Goal: Task Accomplishment & Management: Use online tool/utility

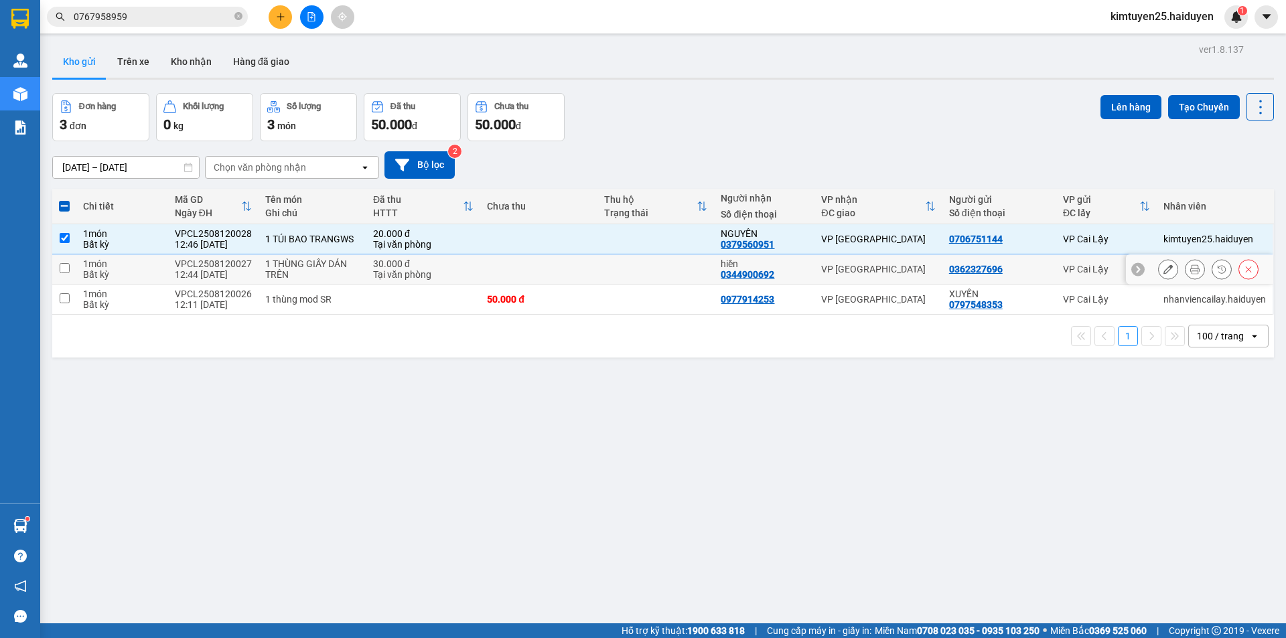
click at [628, 269] on td at bounding box center [655, 270] width 117 height 30
checkbox input "true"
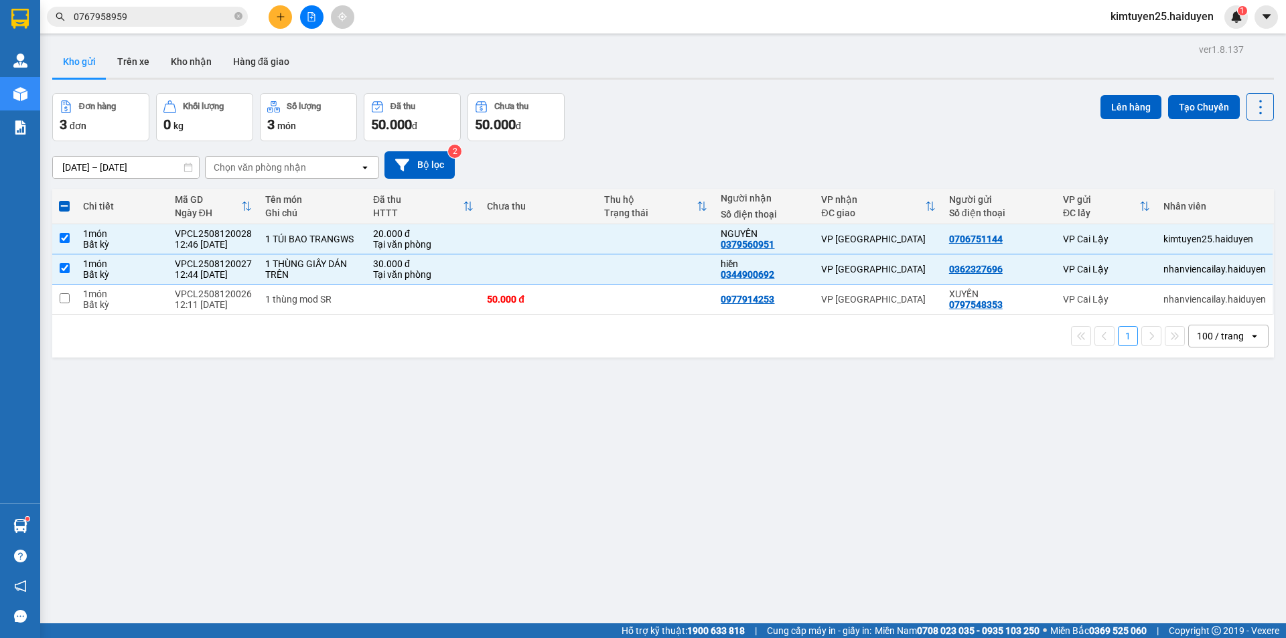
click at [636, 316] on div "1 100 / trang open" at bounding box center [663, 336] width 1222 height 43
click at [700, 302] on td at bounding box center [655, 300] width 117 height 30
checkbox input "true"
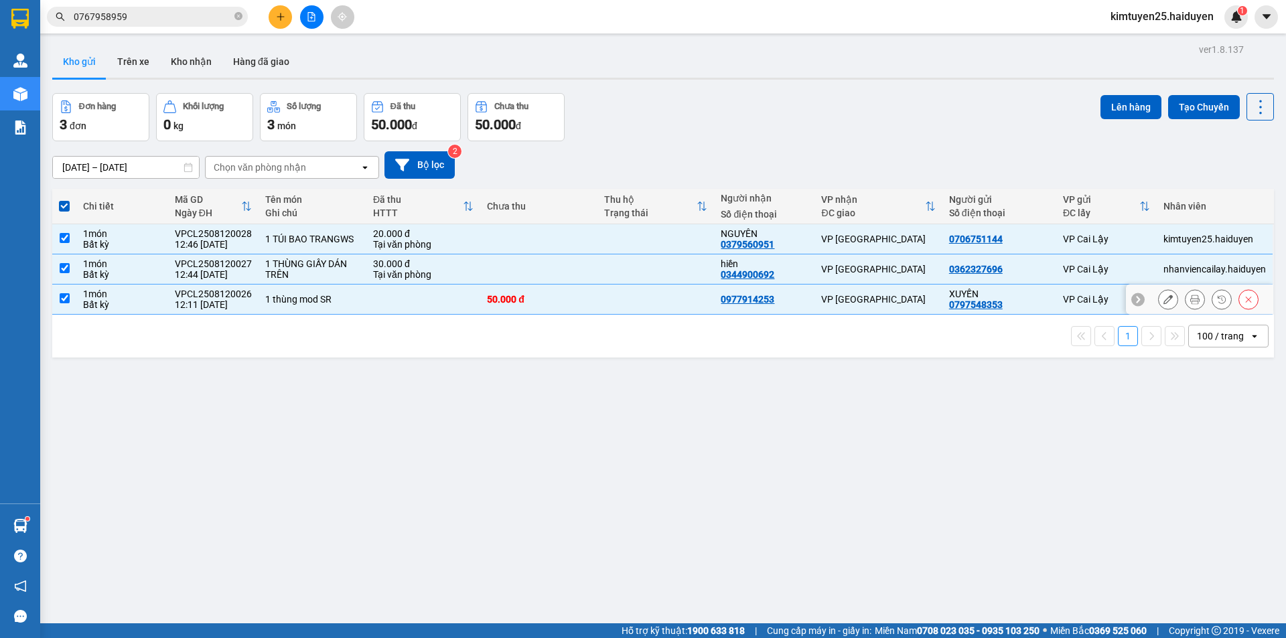
click at [637, 266] on td at bounding box center [655, 270] width 117 height 30
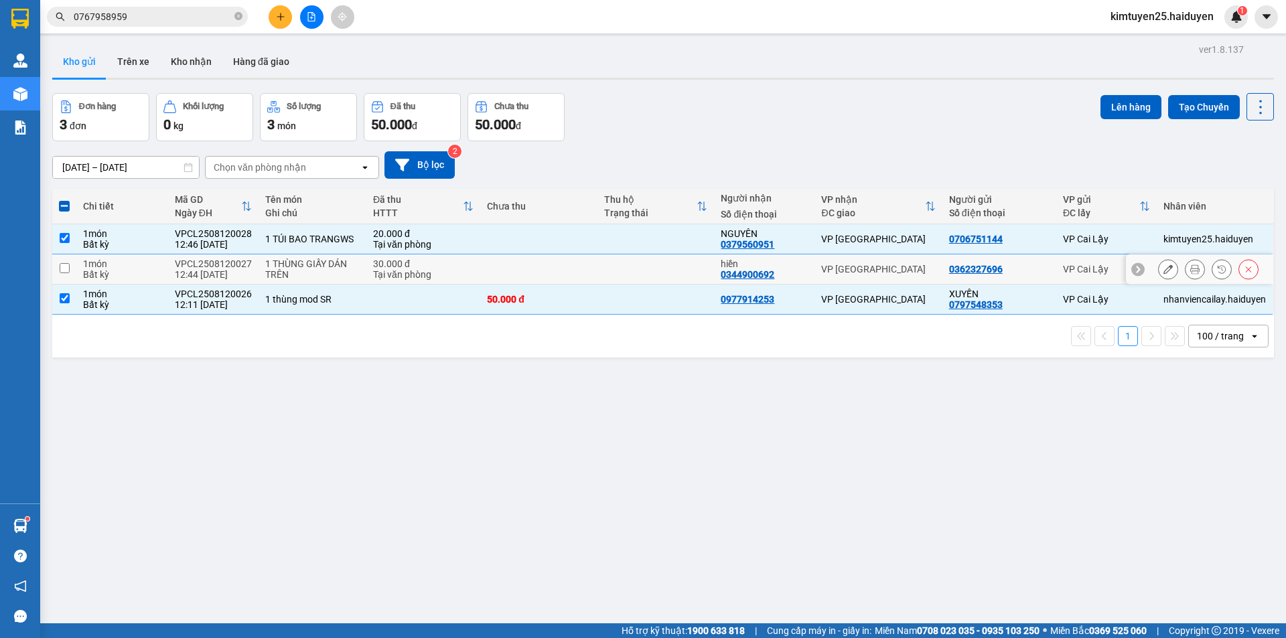
click at [657, 273] on td at bounding box center [655, 270] width 117 height 30
checkbox input "true"
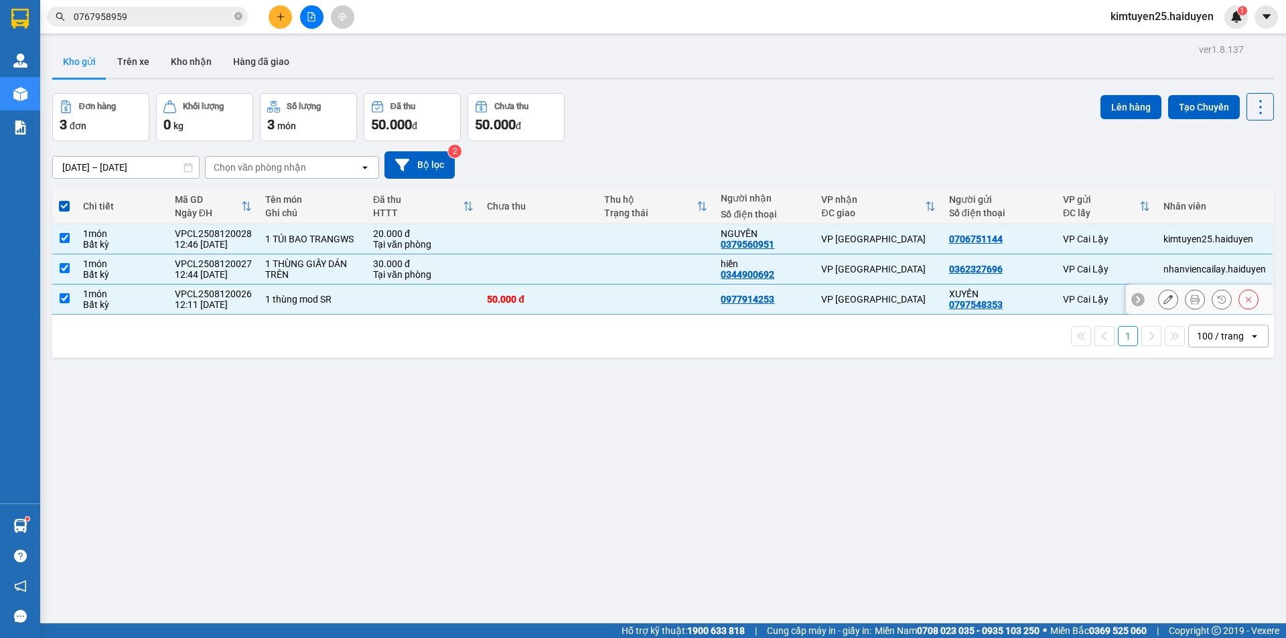
click at [662, 294] on td at bounding box center [655, 300] width 117 height 30
checkbox input "false"
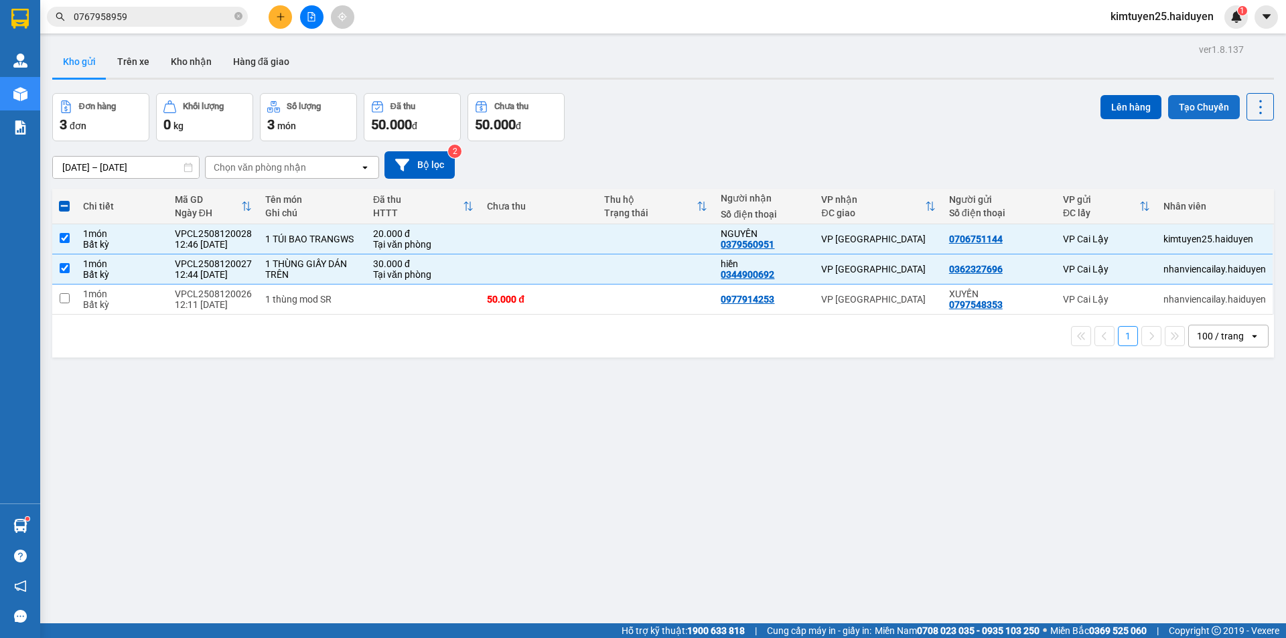
click at [1185, 102] on button "Tạo Chuyến" at bounding box center [1204, 107] width 72 height 24
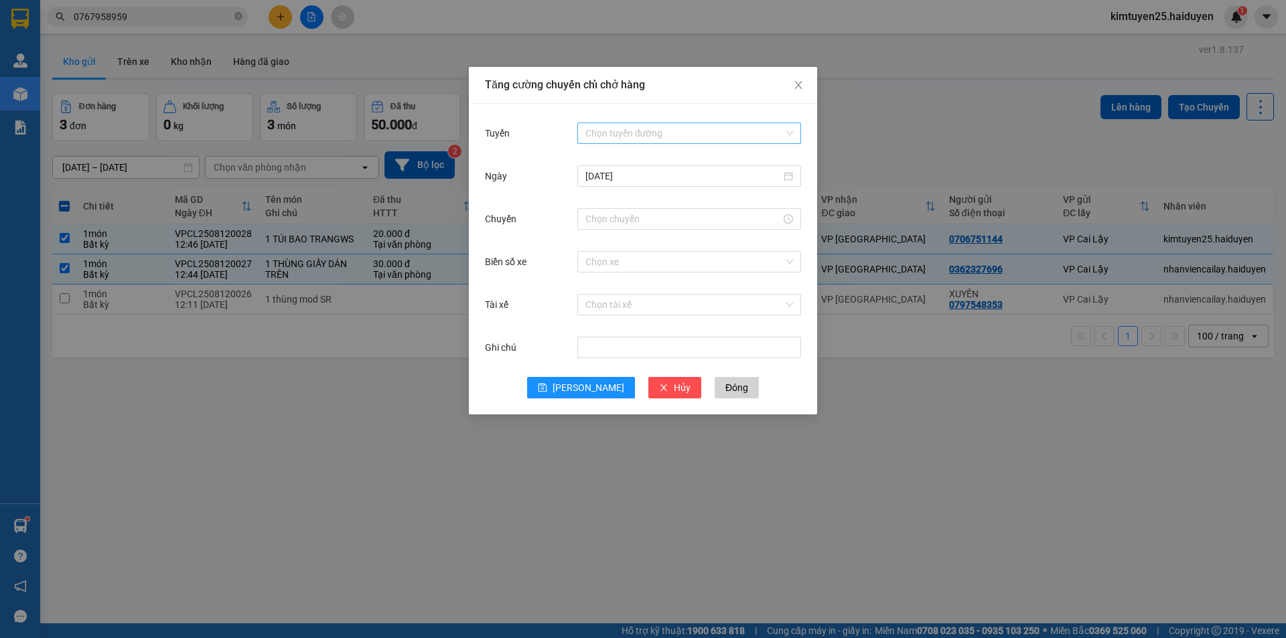
click at [734, 136] on input "Tuyến" at bounding box center [684, 133] width 198 height 20
click at [717, 182] on div "Cái Bè - [GEOGRAPHIC_DATA]" at bounding box center [689, 181] width 208 height 15
click at [685, 226] on input "Chuyến" at bounding box center [683, 219] width 196 height 15
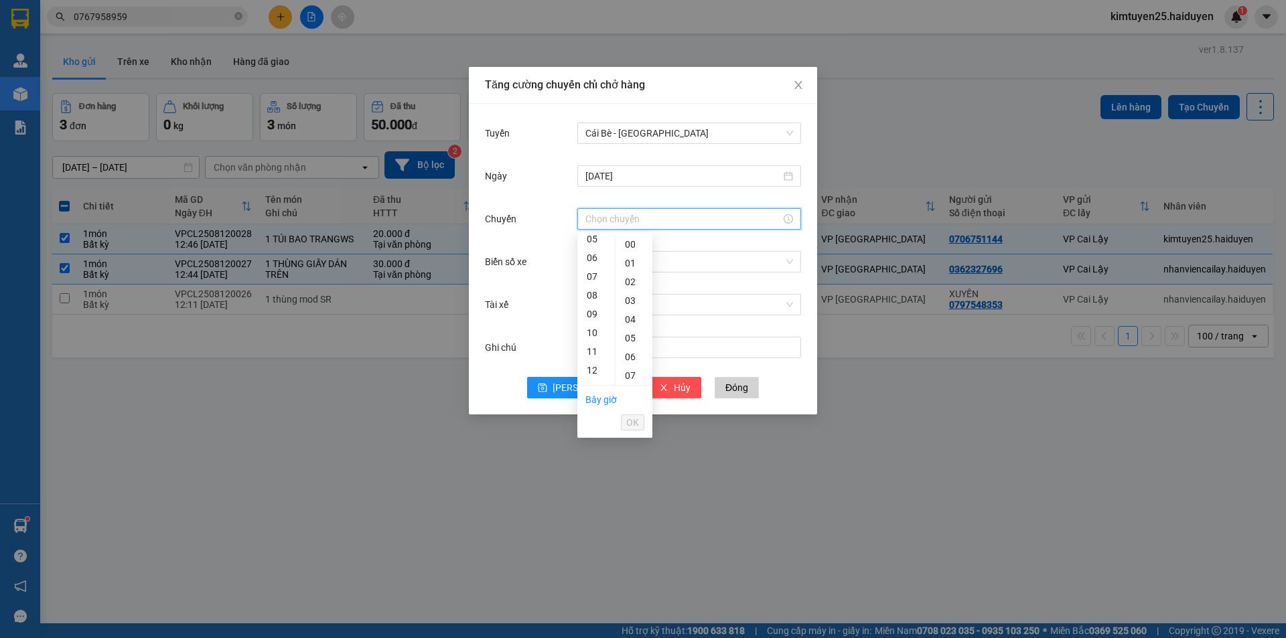
scroll to position [121, 0]
click at [599, 345] on div "12" at bounding box center [596, 348] width 38 height 19
click at [627, 281] on div "31" at bounding box center [634, 286] width 37 height 19
type input "12:31"
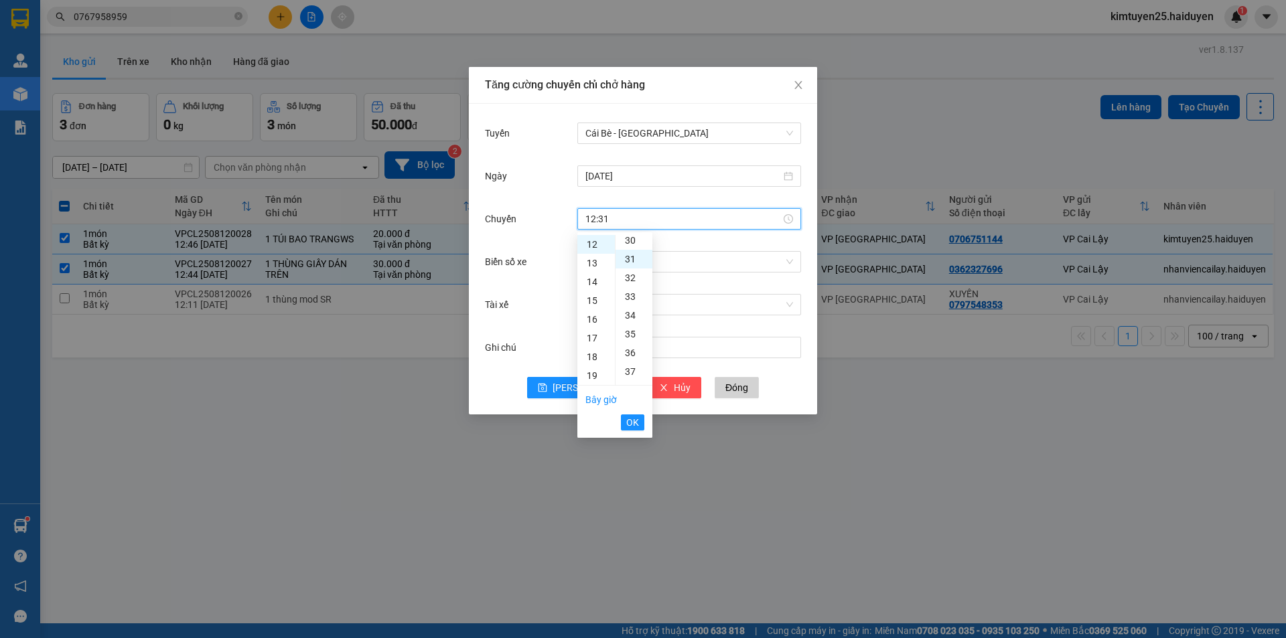
scroll to position [581, 0]
click at [636, 424] on span "OK" at bounding box center [632, 422] width 13 height 15
click at [624, 267] on input "Biển số xe" at bounding box center [684, 262] width 198 height 20
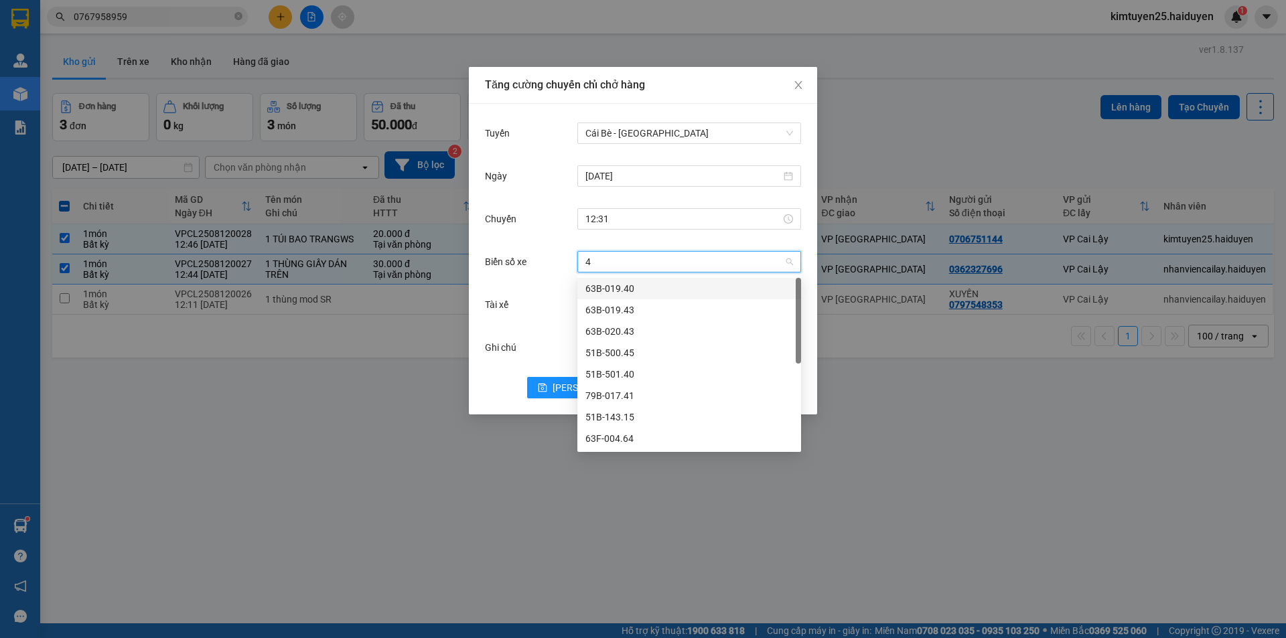
type input "45"
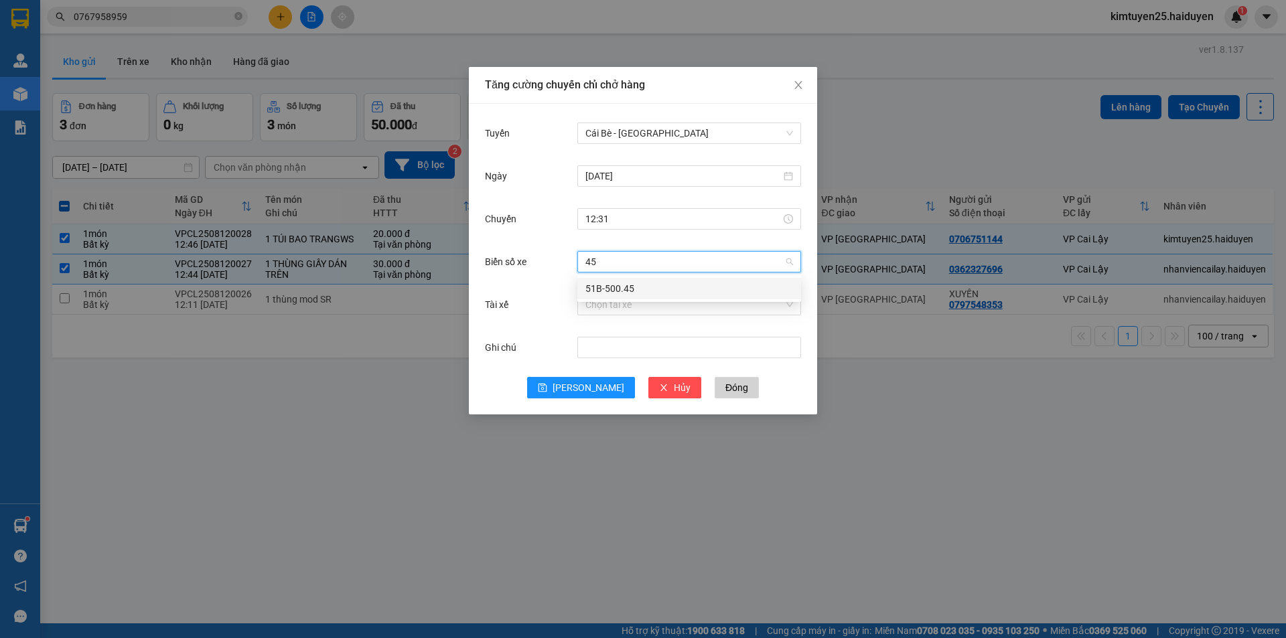
click at [632, 291] on div "51B-500.45" at bounding box center [689, 288] width 208 height 15
click at [624, 307] on input "Tài xế" at bounding box center [684, 305] width 198 height 20
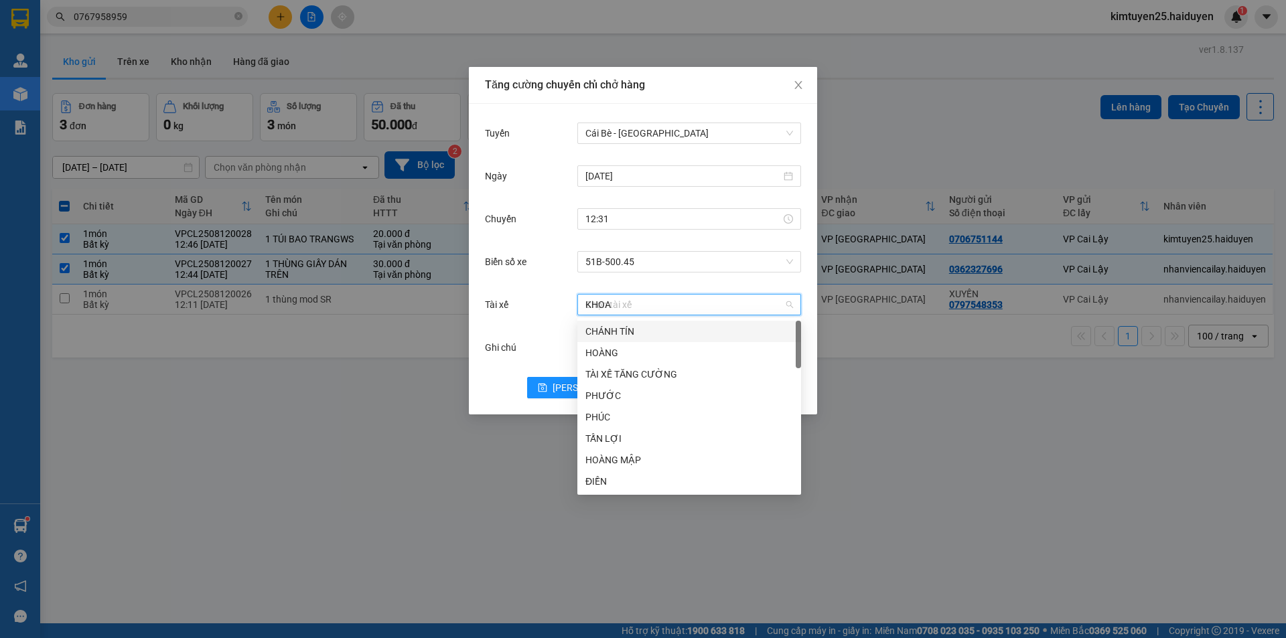
click at [642, 299] on input "KHOA" at bounding box center [684, 305] width 198 height 20
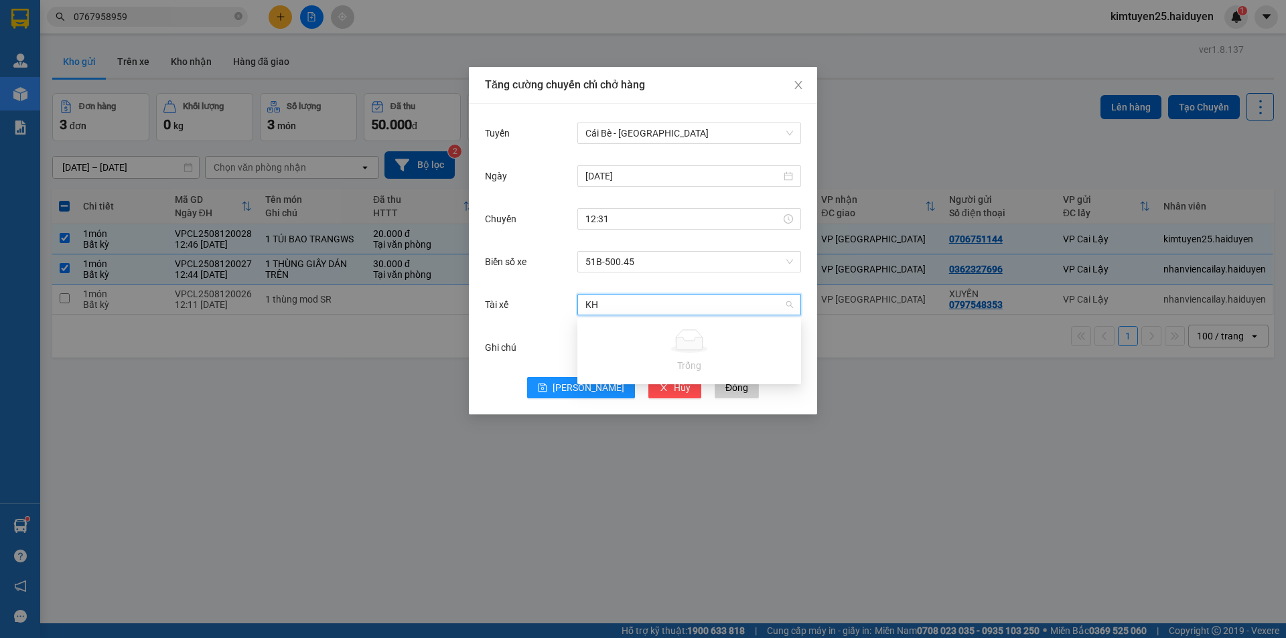
type input "K"
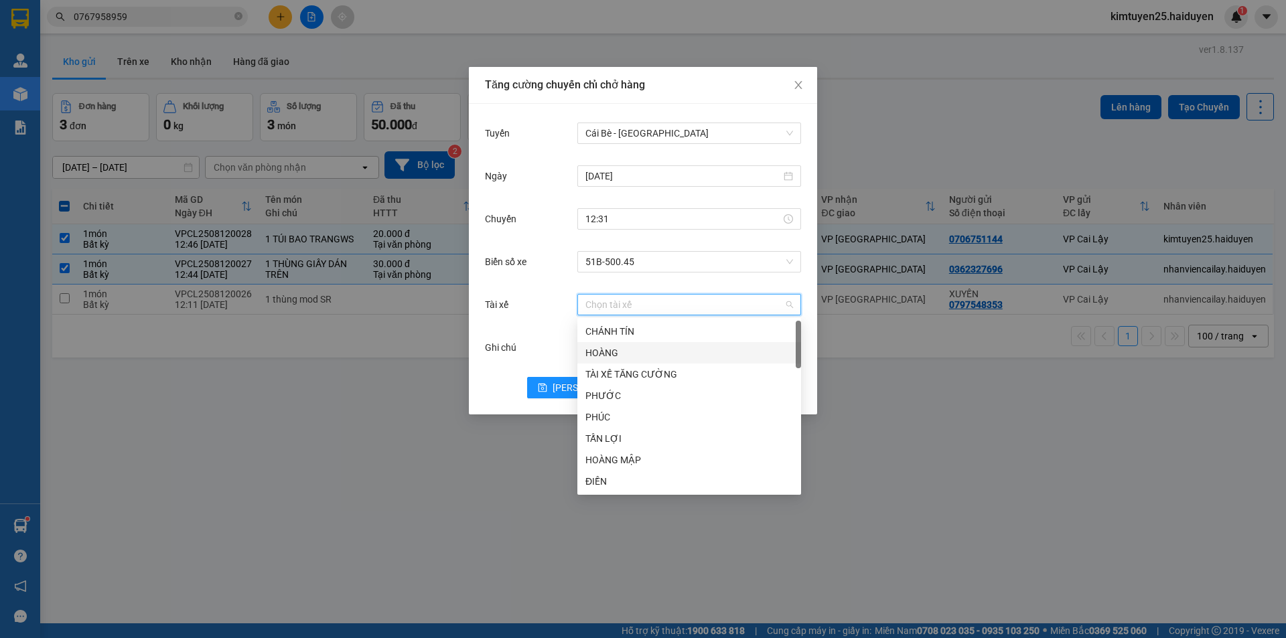
click at [557, 335] on div "Ghi chú" at bounding box center [531, 347] width 92 height 27
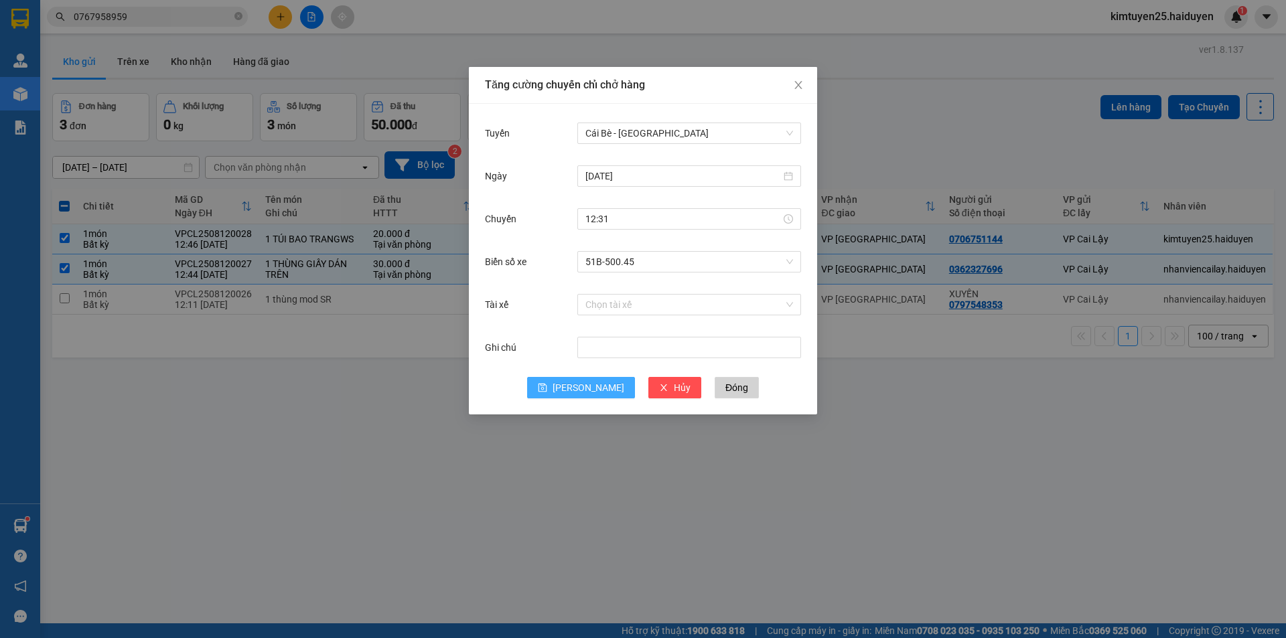
click at [576, 380] on button "[PERSON_NAME]" at bounding box center [581, 387] width 108 height 21
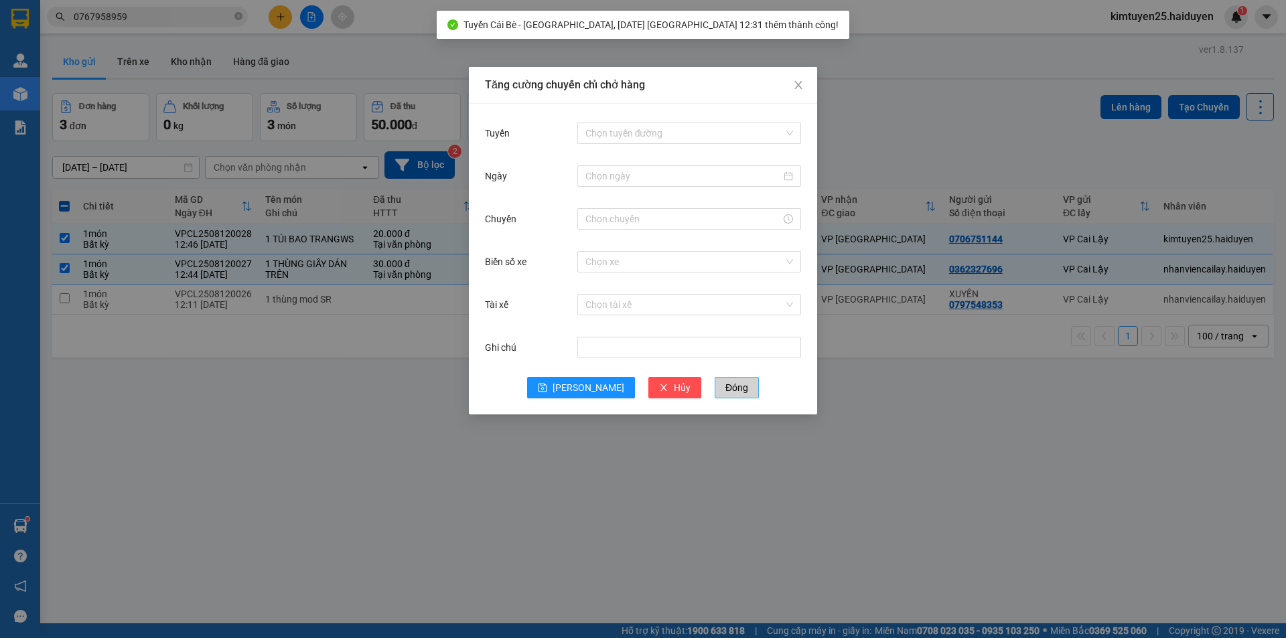
click at [725, 386] on span "Đóng" at bounding box center [736, 387] width 23 height 15
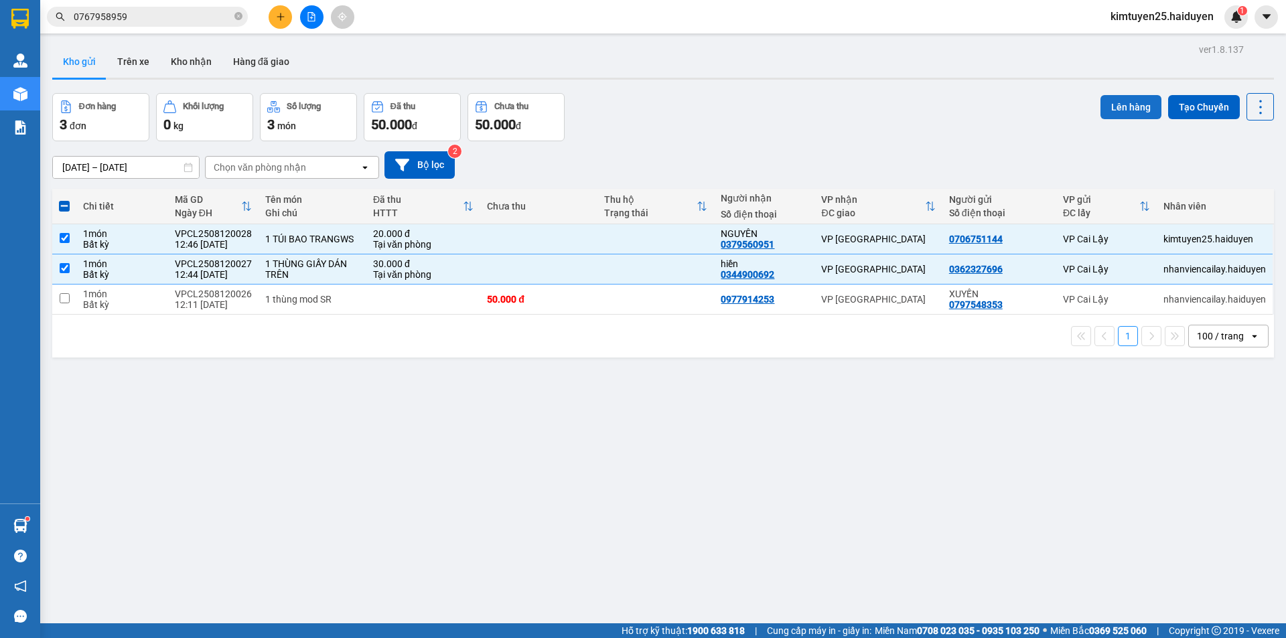
click at [1133, 97] on button "Lên hàng" at bounding box center [1131, 107] width 61 height 24
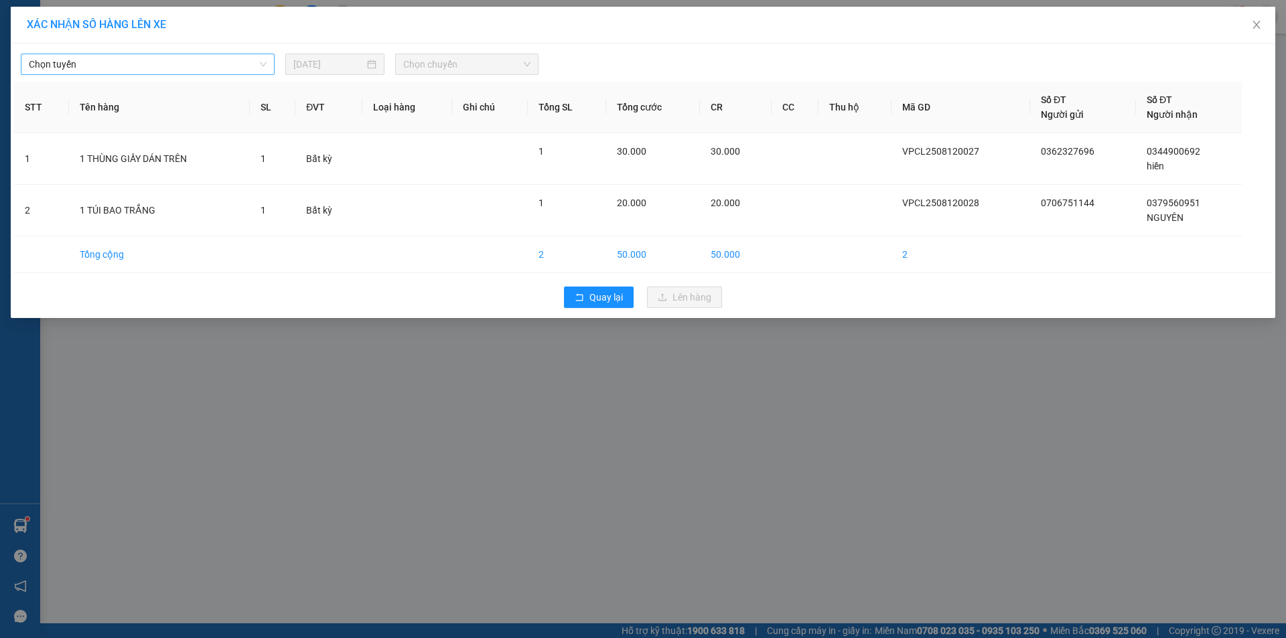
click at [175, 62] on span "Chọn tuyến" at bounding box center [148, 64] width 238 height 20
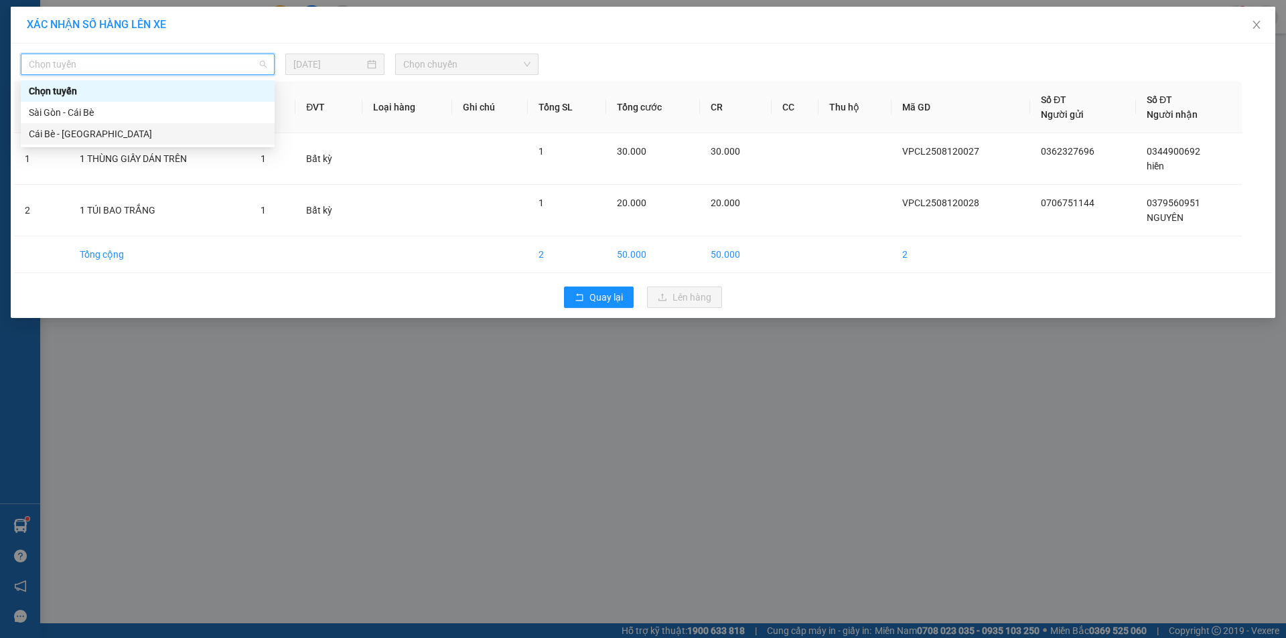
click at [137, 143] on div "Cái Bè - [GEOGRAPHIC_DATA]" at bounding box center [148, 133] width 254 height 21
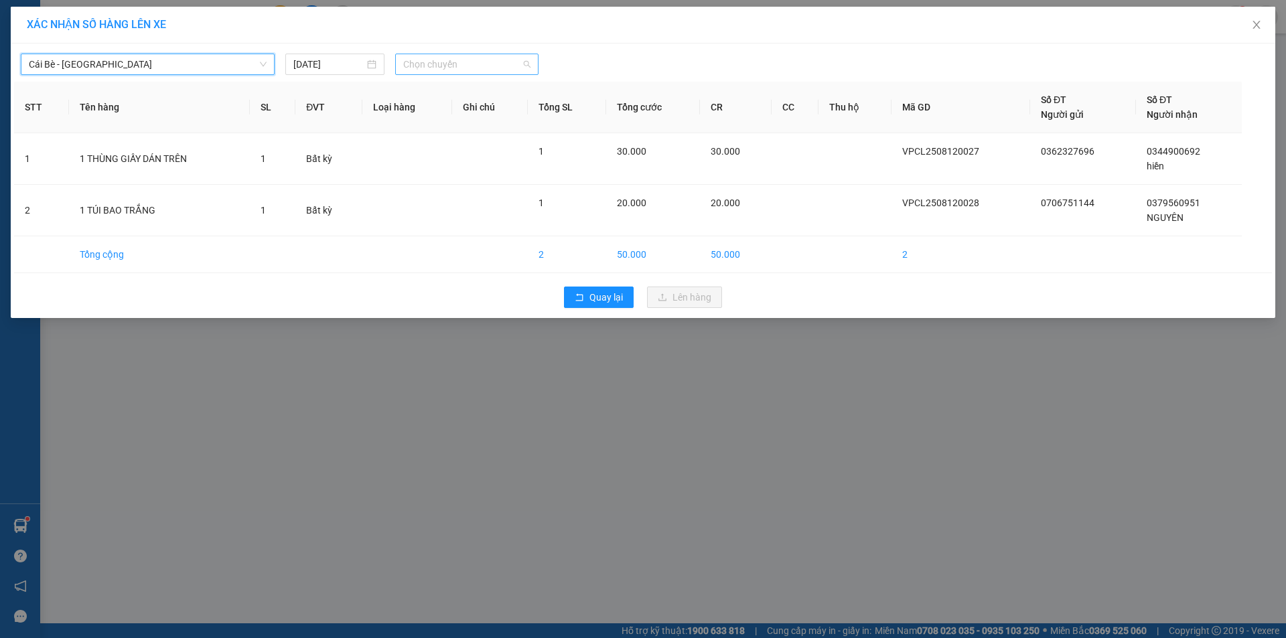
click at [447, 62] on span "Chọn chuyến" at bounding box center [466, 64] width 127 height 20
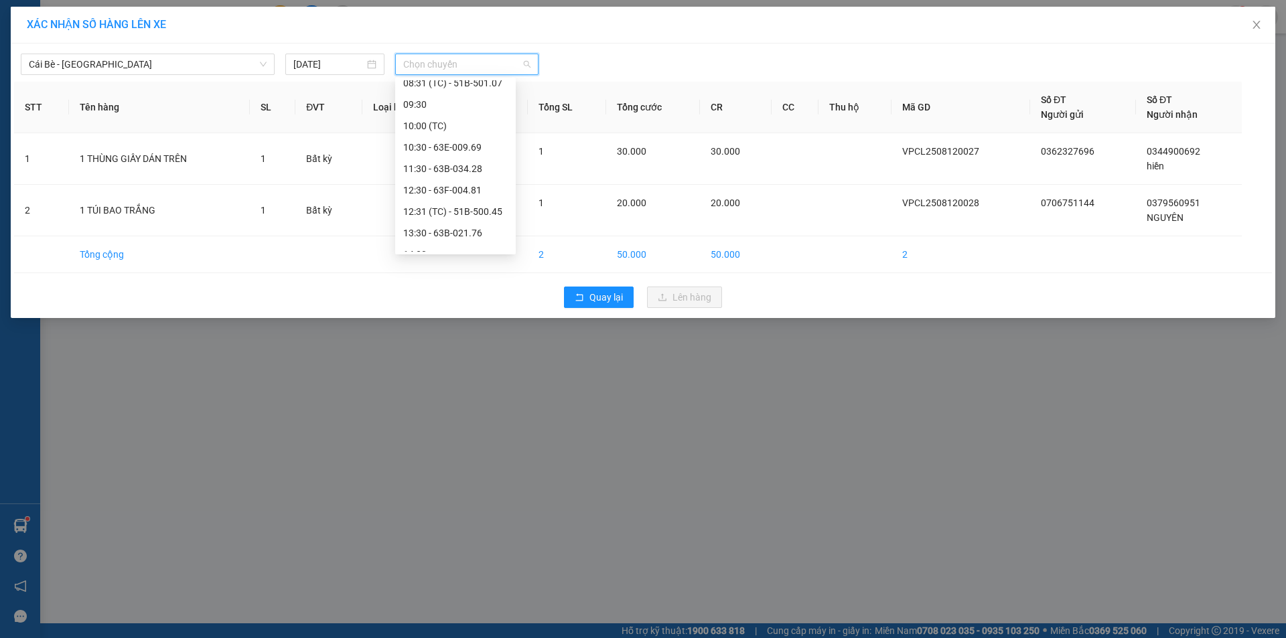
scroll to position [292, 0]
click at [470, 182] on div "12:31 (TC) - 51B-500.45" at bounding box center [455, 185] width 104 height 15
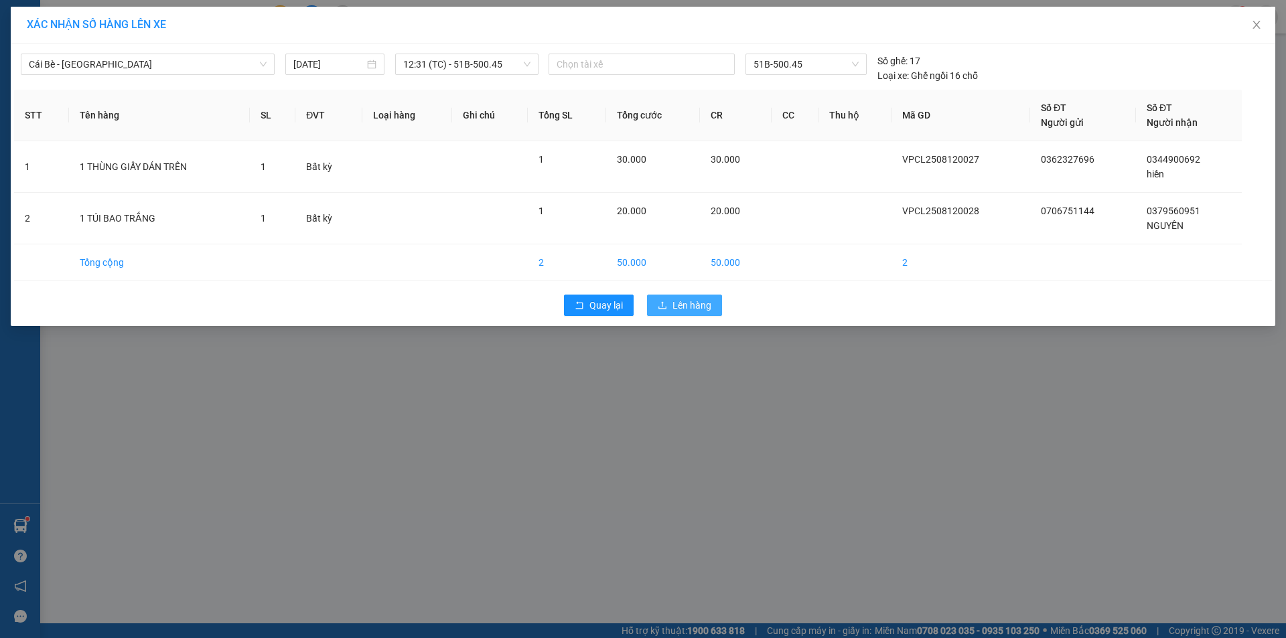
click at [687, 307] on span "Lên hàng" at bounding box center [691, 305] width 39 height 15
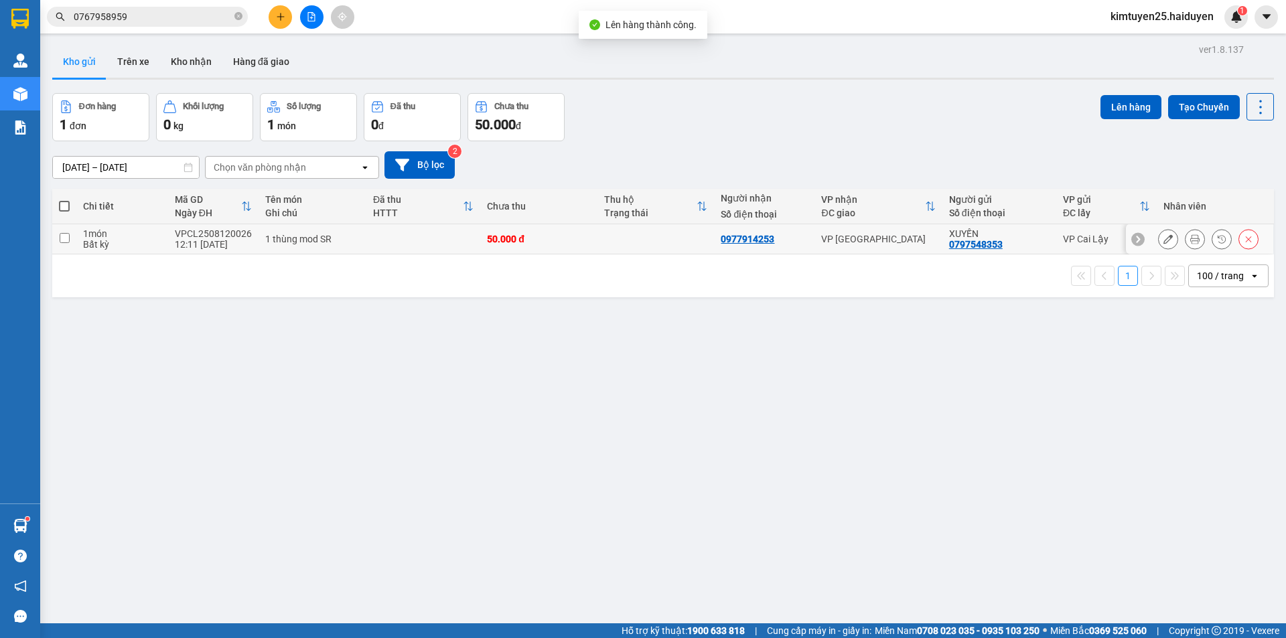
click at [600, 239] on td at bounding box center [655, 239] width 117 height 30
checkbox input "true"
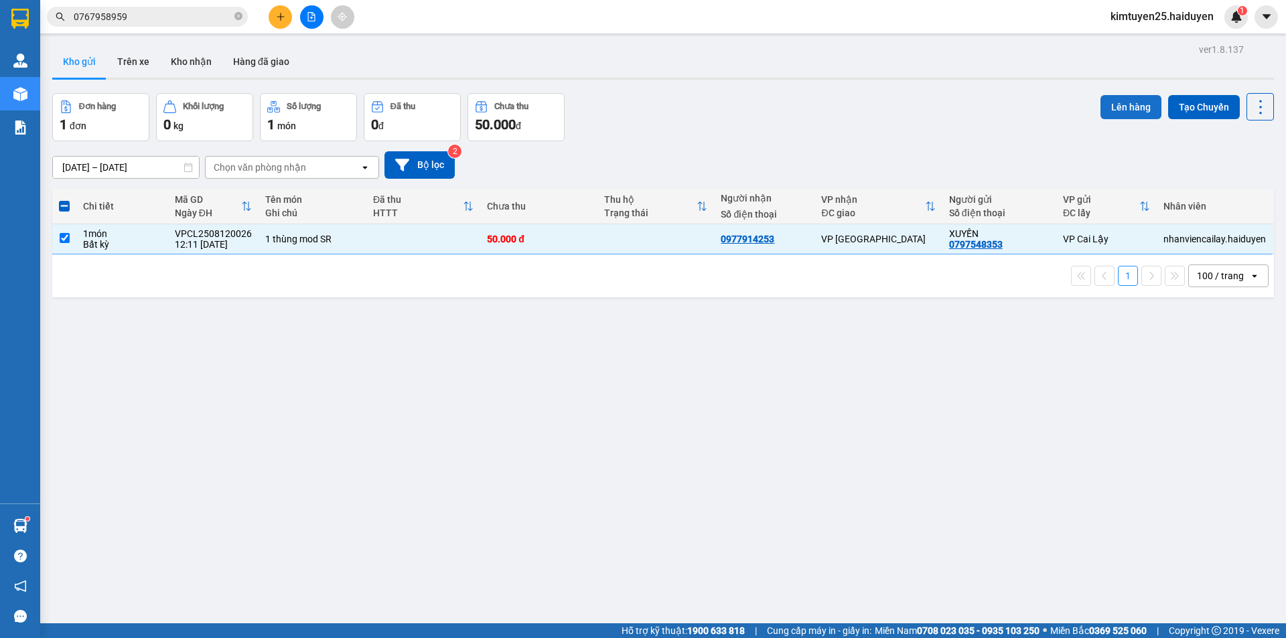
click at [1130, 102] on button "Lên hàng" at bounding box center [1131, 107] width 61 height 24
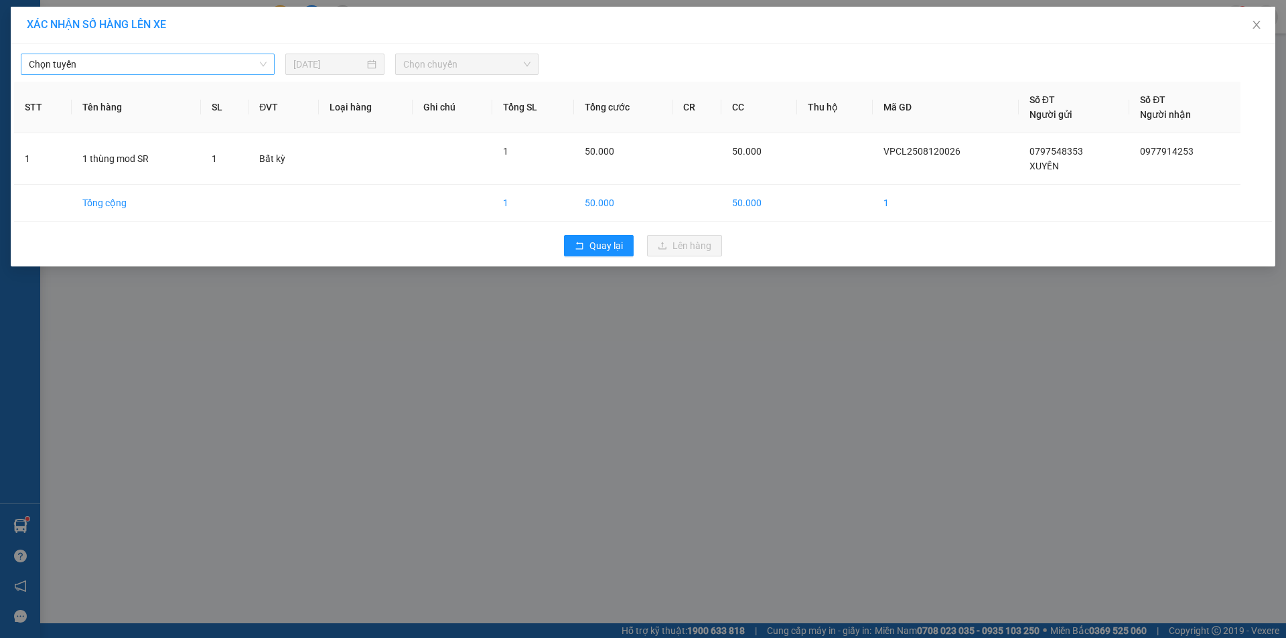
click at [88, 74] on span "Chọn tuyến" at bounding box center [148, 64] width 238 height 20
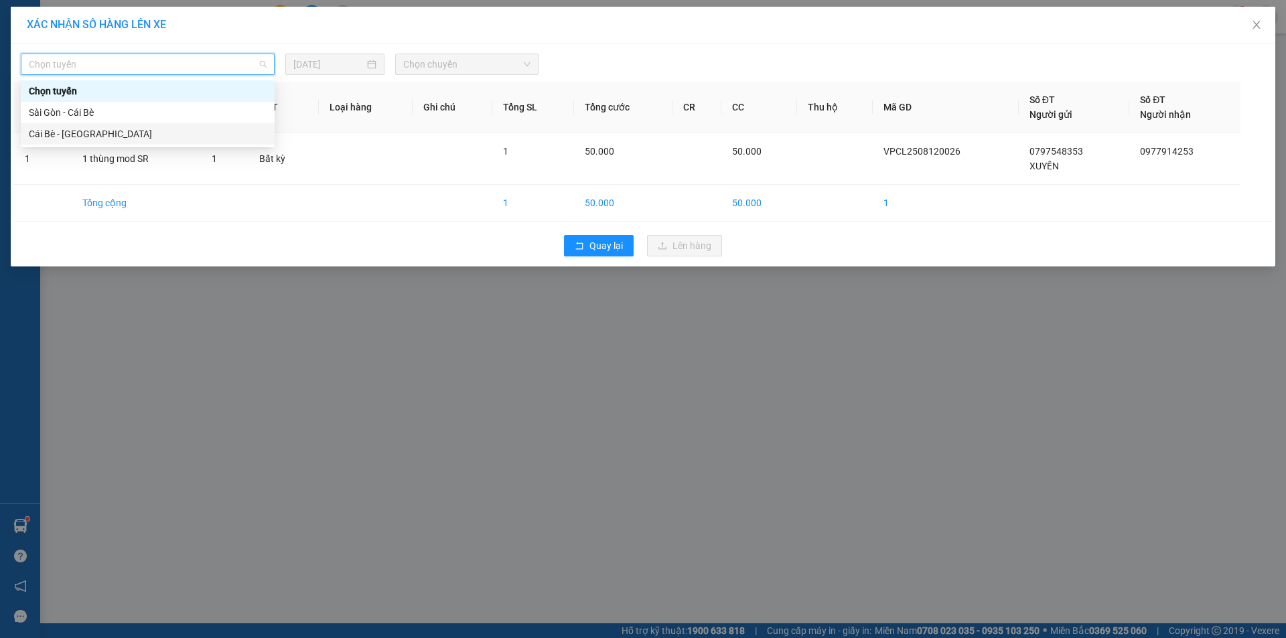
click at [109, 133] on div "Cái Bè - [GEOGRAPHIC_DATA]" at bounding box center [148, 134] width 238 height 15
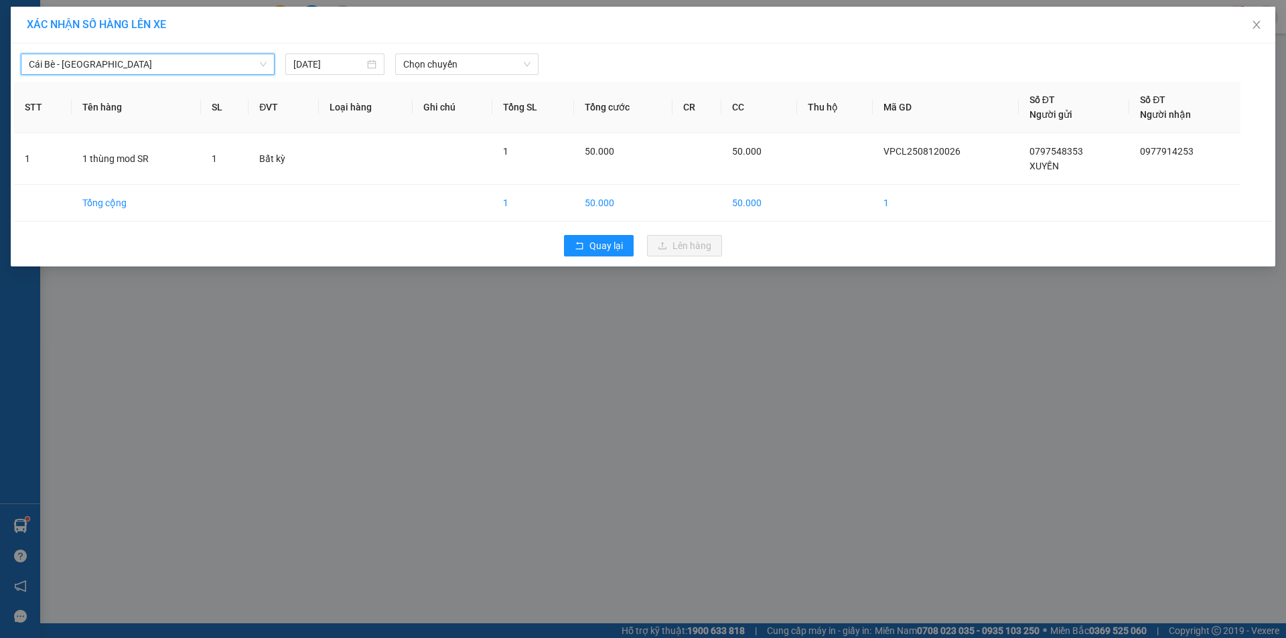
click at [466, 50] on div "Cái Bè - [GEOGRAPHIC_DATA] Cái Bè - [GEOGRAPHIC_DATA] [DATE] Chọn chuyến" at bounding box center [643, 61] width 1258 height 28
click at [466, 64] on span "Chọn chuyến" at bounding box center [466, 64] width 127 height 20
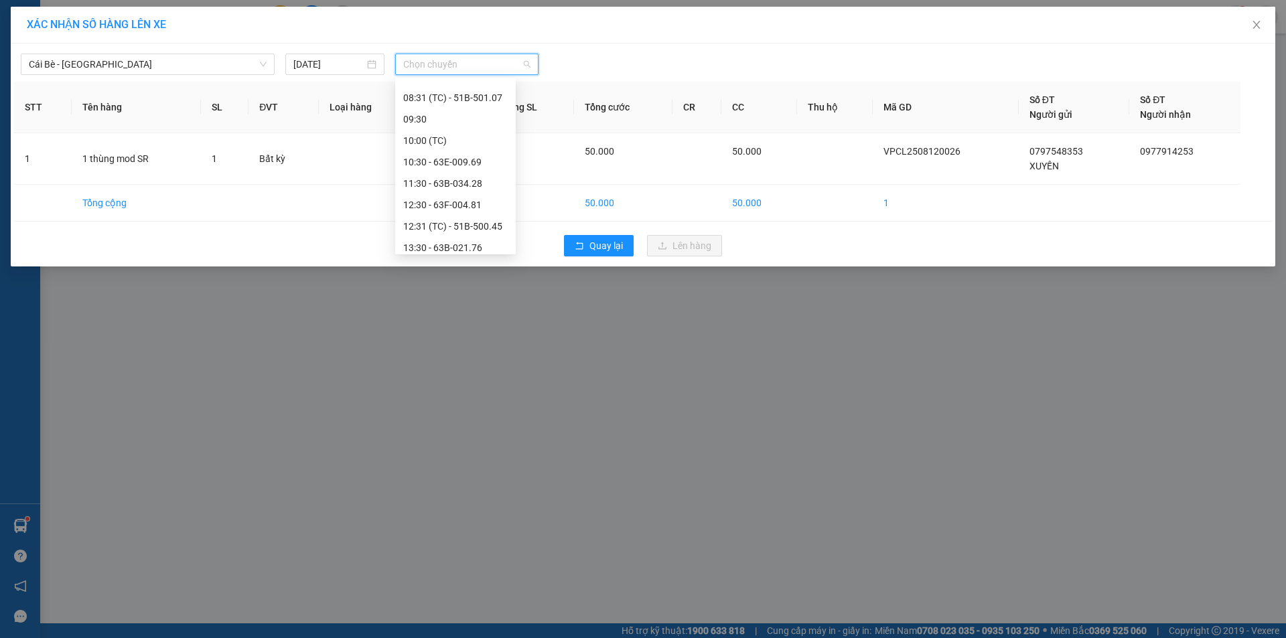
scroll to position [300, 0]
click at [459, 155] on div "12:30 - 63F-004.81" at bounding box center [455, 155] width 104 height 15
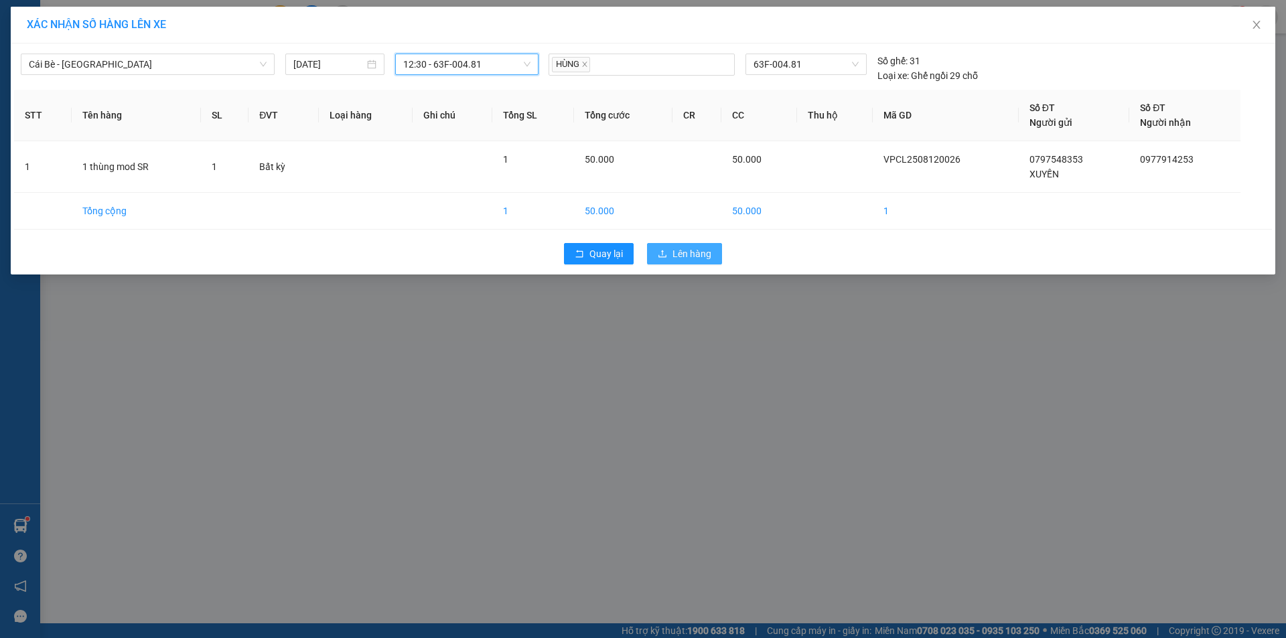
click at [704, 253] on span "Lên hàng" at bounding box center [691, 253] width 39 height 15
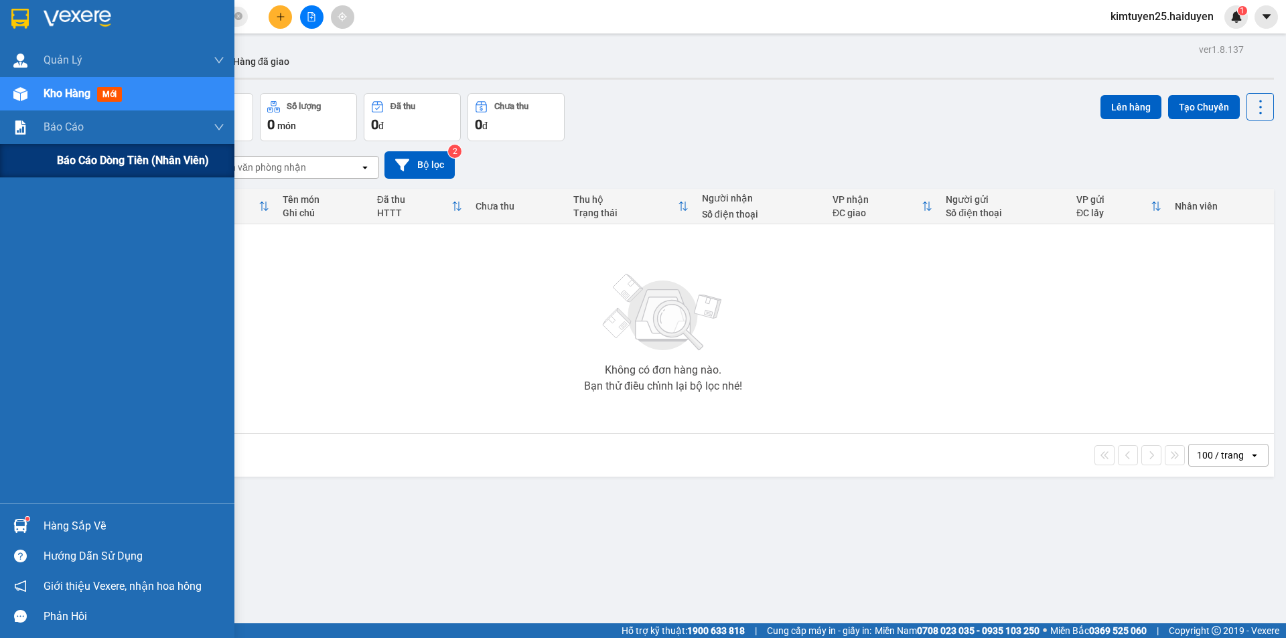
click at [81, 156] on span "Báo cáo dòng tiền (nhân viên)" at bounding box center [133, 160] width 152 height 17
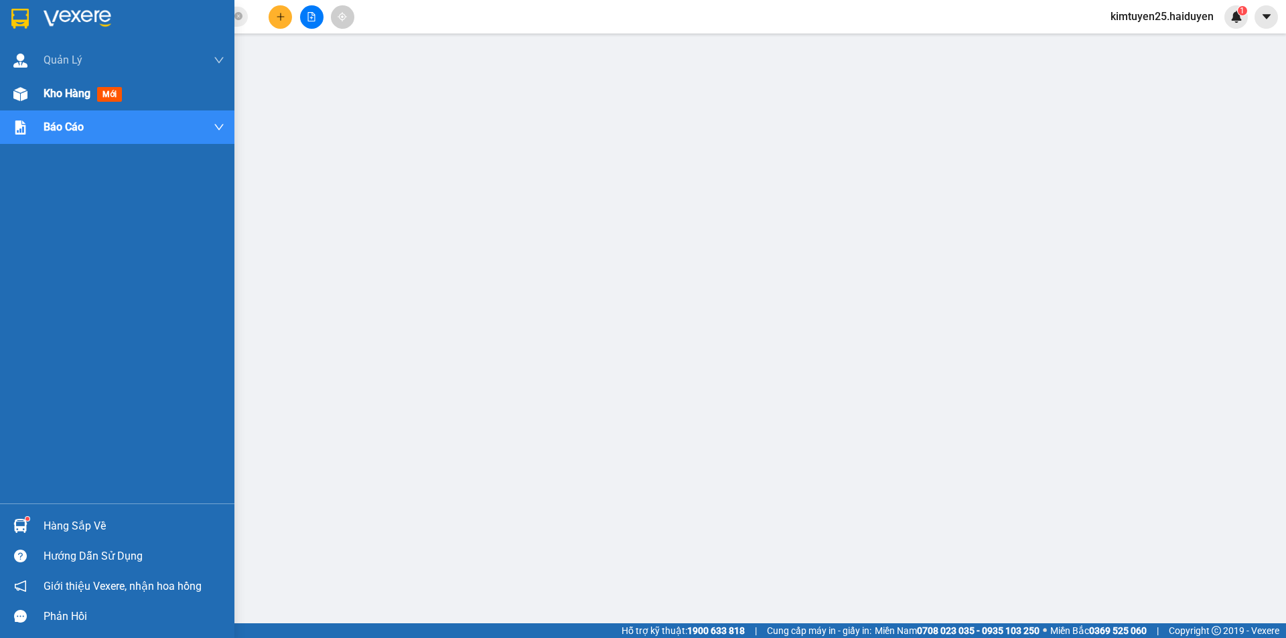
click at [36, 89] on div "Kho hàng mới" at bounding box center [117, 93] width 234 height 33
